Goal: Information Seeking & Learning: Compare options

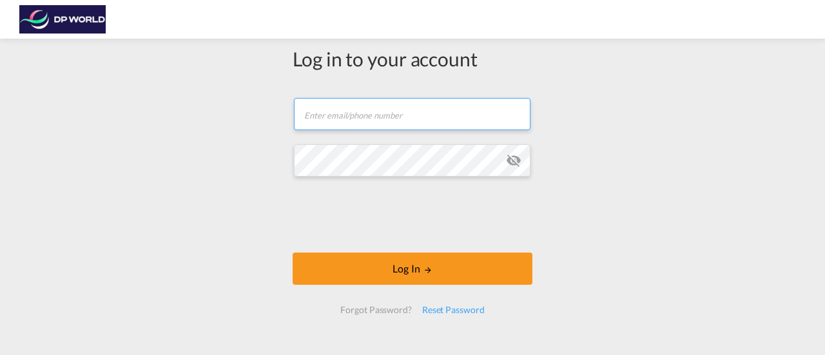
click at [360, 119] on input "text" at bounding box center [412, 114] width 237 height 32
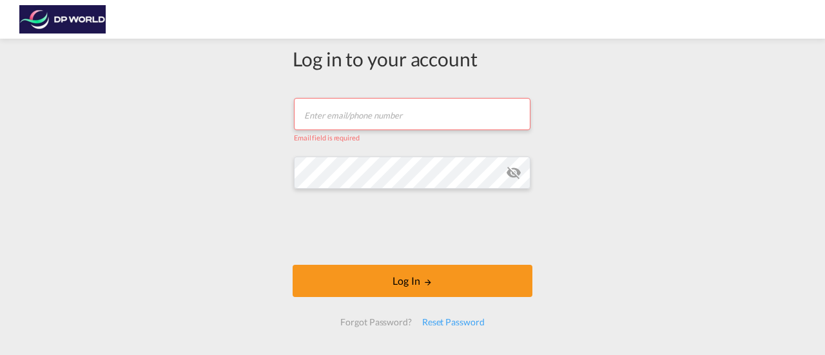
type input "[PERSON_NAME][EMAIL_ADDRESS][PERSON_NAME][DOMAIN_NAME]"
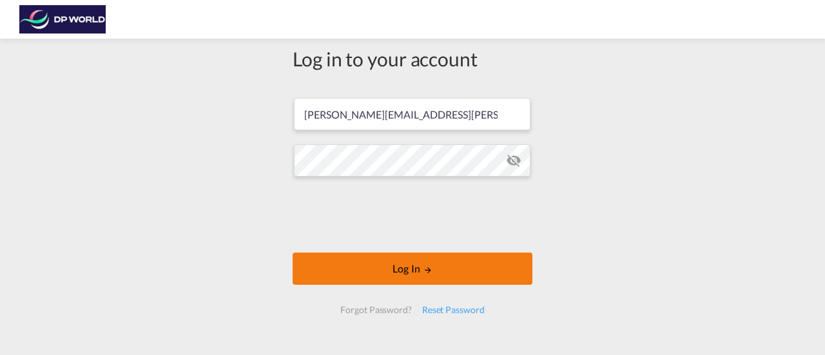
click at [397, 271] on button "Log In" at bounding box center [413, 269] width 240 height 32
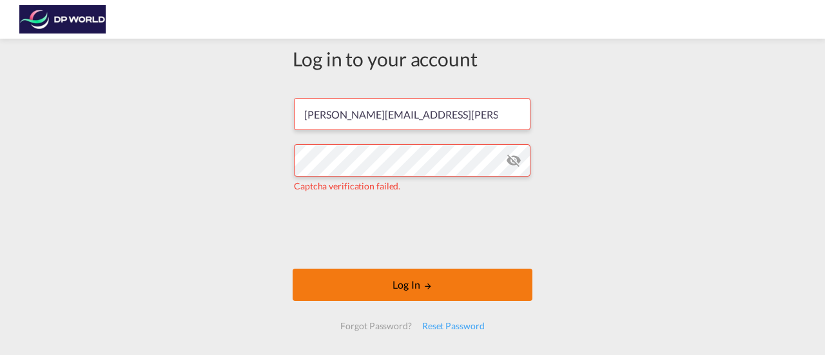
click at [411, 288] on button "Log In" at bounding box center [413, 285] width 240 height 32
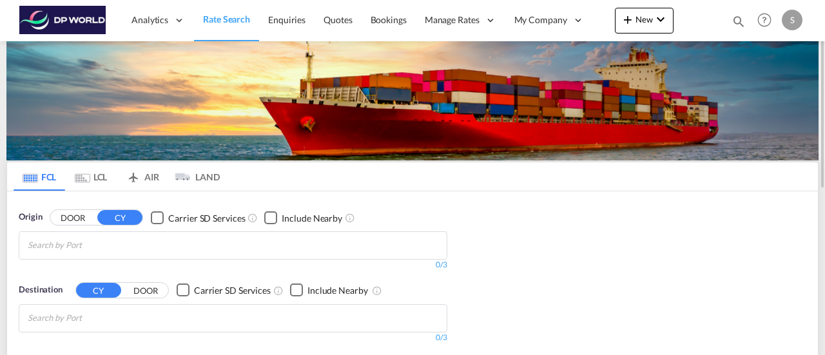
click at [85, 247] on input "Chips input." at bounding box center [89, 245] width 122 height 21
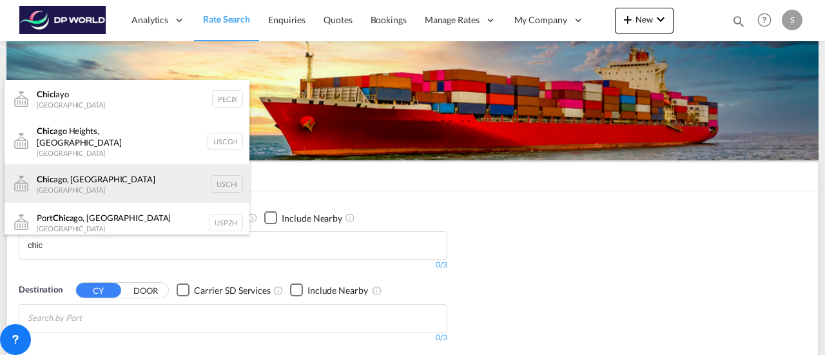
type input "chic"
click at [222, 173] on div "Chic ago, IL United States USCHI" at bounding box center [127, 183] width 245 height 39
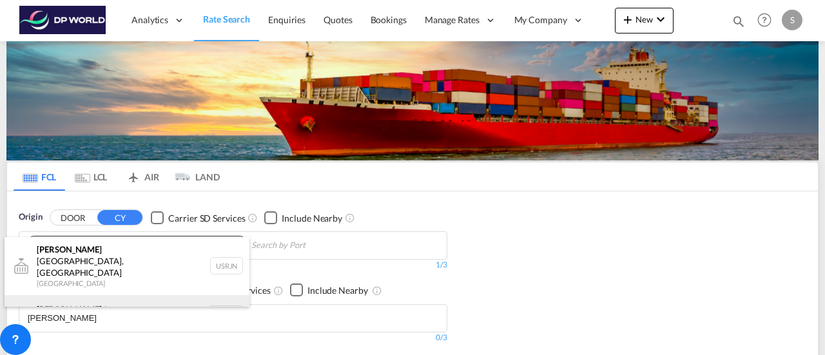
type input "[PERSON_NAME]"
click at [85, 295] on div "[PERSON_NAME] dam [GEOGRAPHIC_DATA] NLRTM" at bounding box center [127, 314] width 245 height 39
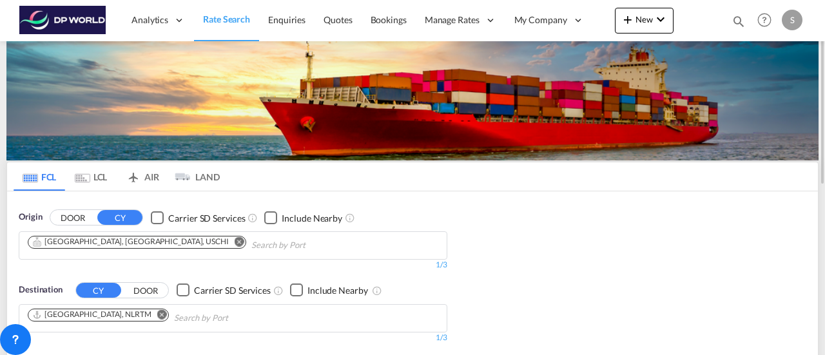
scroll to position [129, 0]
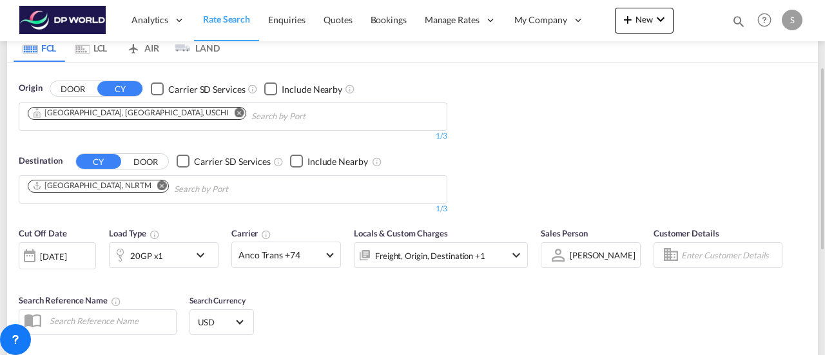
click at [197, 262] on md-icon "icon-chevron-down" at bounding box center [204, 254] width 22 height 15
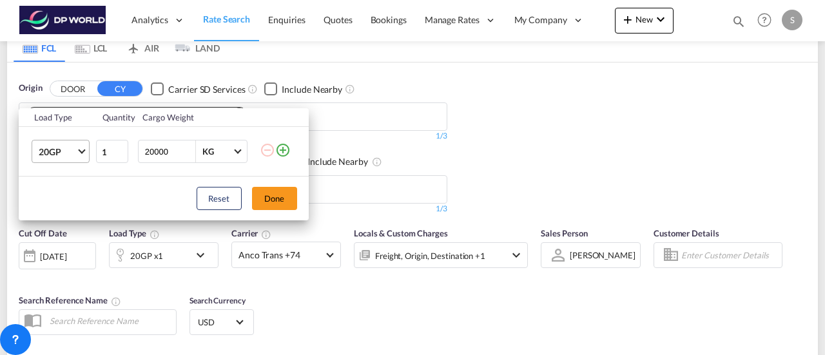
click at [75, 150] on span "20GP" at bounding box center [57, 152] width 37 height 13
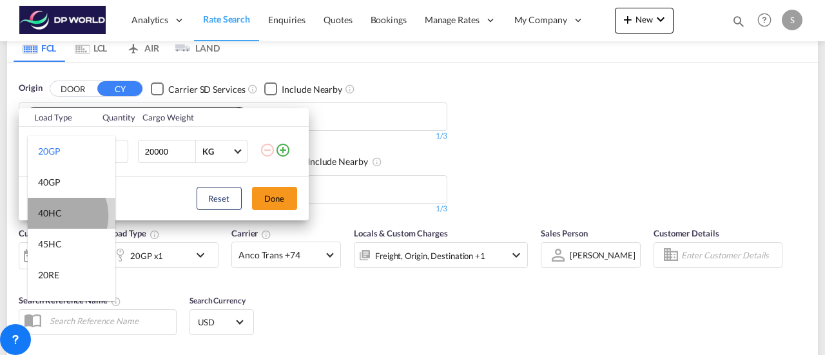
click at [53, 216] on div "40HC" at bounding box center [50, 213] width 24 height 13
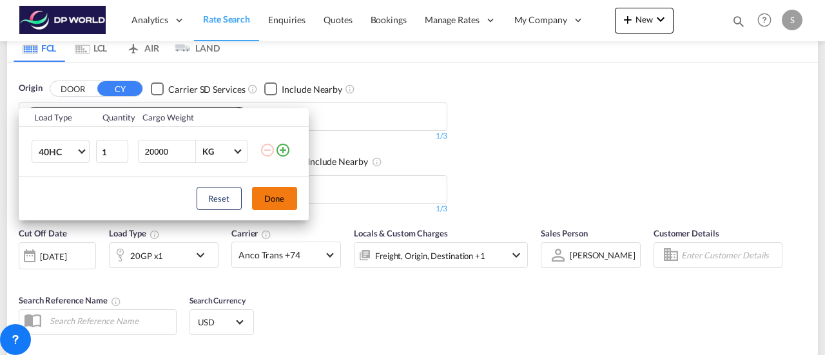
click at [287, 204] on button "Done" at bounding box center [274, 198] width 45 height 23
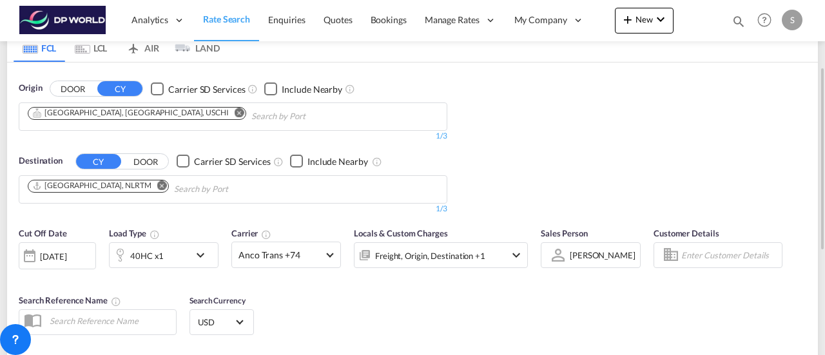
click at [66, 256] on div "[DATE]" at bounding box center [53, 257] width 26 height 12
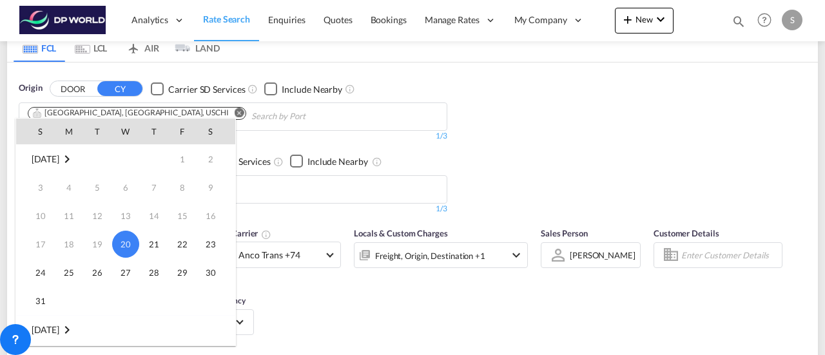
click at [59, 332] on span "[DATE]" at bounding box center [46, 329] width 28 height 11
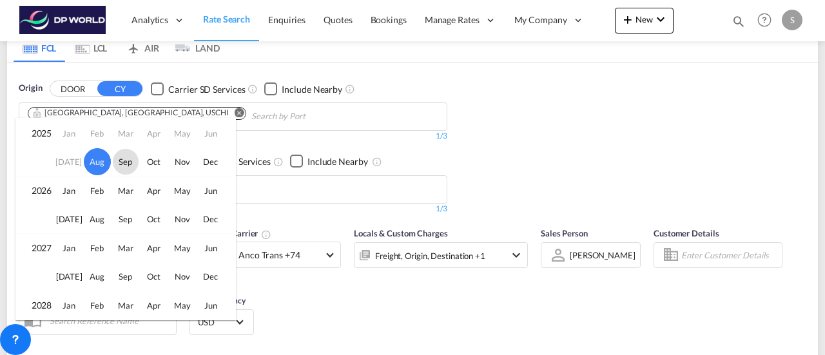
click at [126, 159] on span "Sep" at bounding box center [126, 162] width 26 height 26
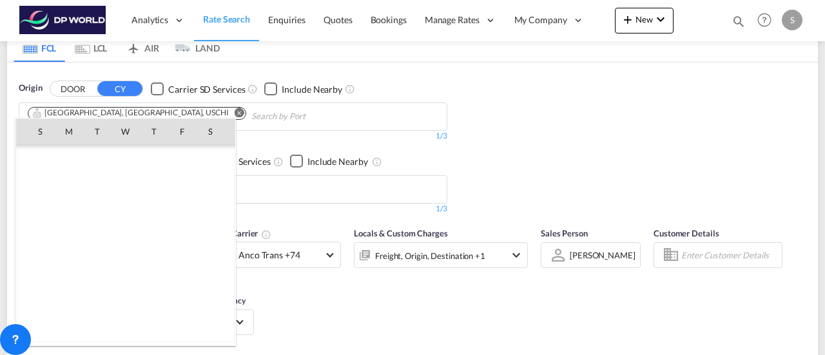
scroll to position [171, 0]
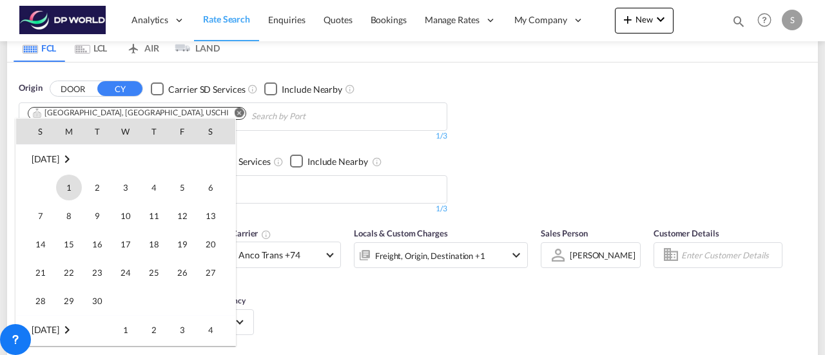
click at [73, 191] on span "1" at bounding box center [69, 188] width 26 height 26
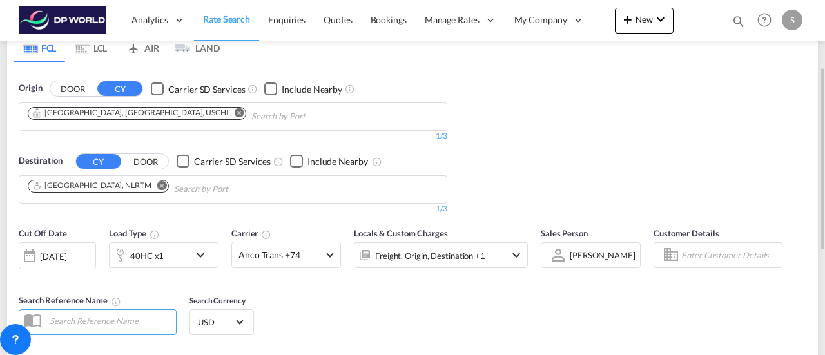
scroll to position [258, 0]
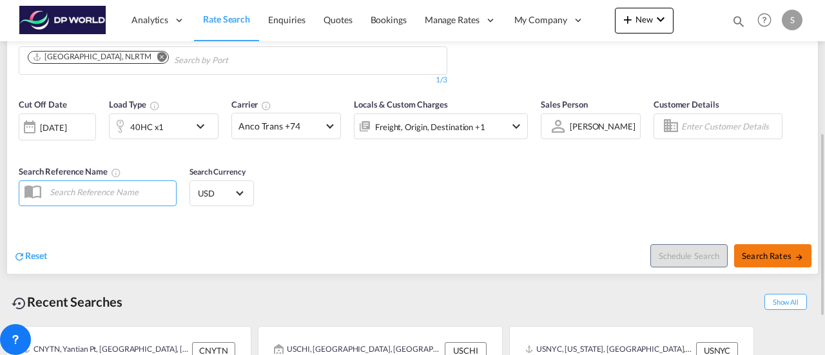
click at [775, 251] on span "Search Rates" at bounding box center [773, 256] width 62 height 10
type input "USCHI to NLRTM / [DATE]"
